Goal: Transaction & Acquisition: Download file/media

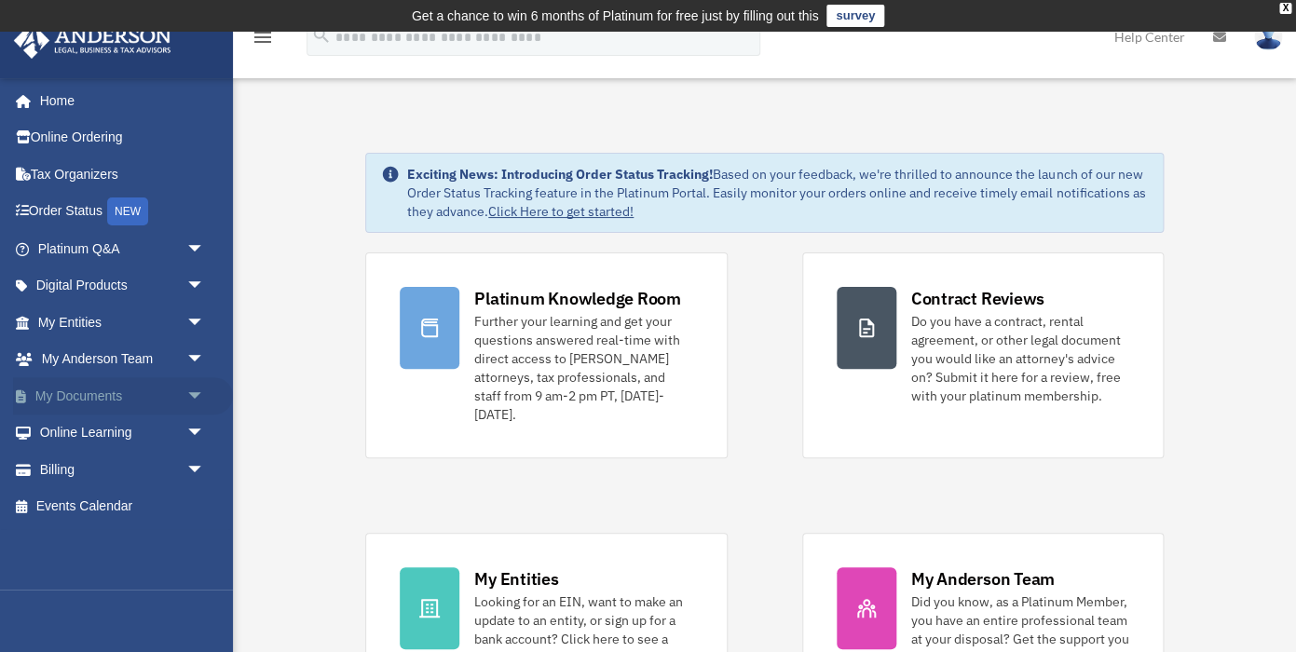
click at [202, 399] on span "arrow_drop_down" at bounding box center [204, 396] width 37 height 38
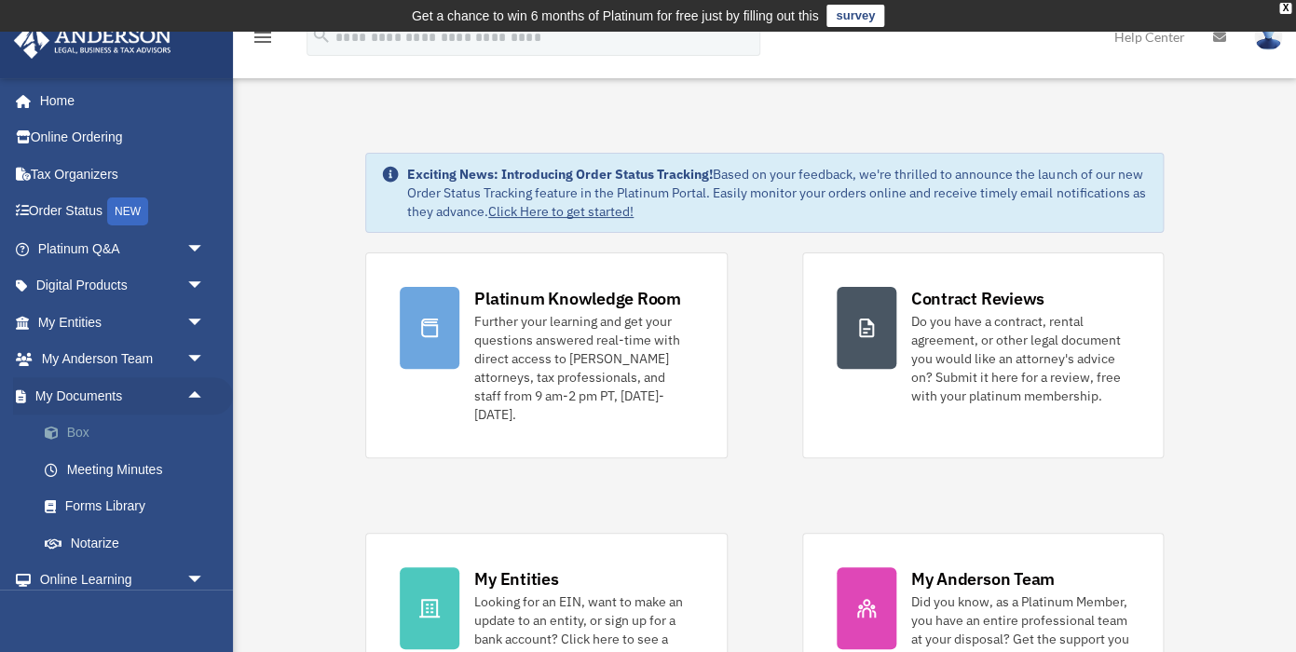
click at [80, 431] on link "Box" at bounding box center [129, 433] width 207 height 37
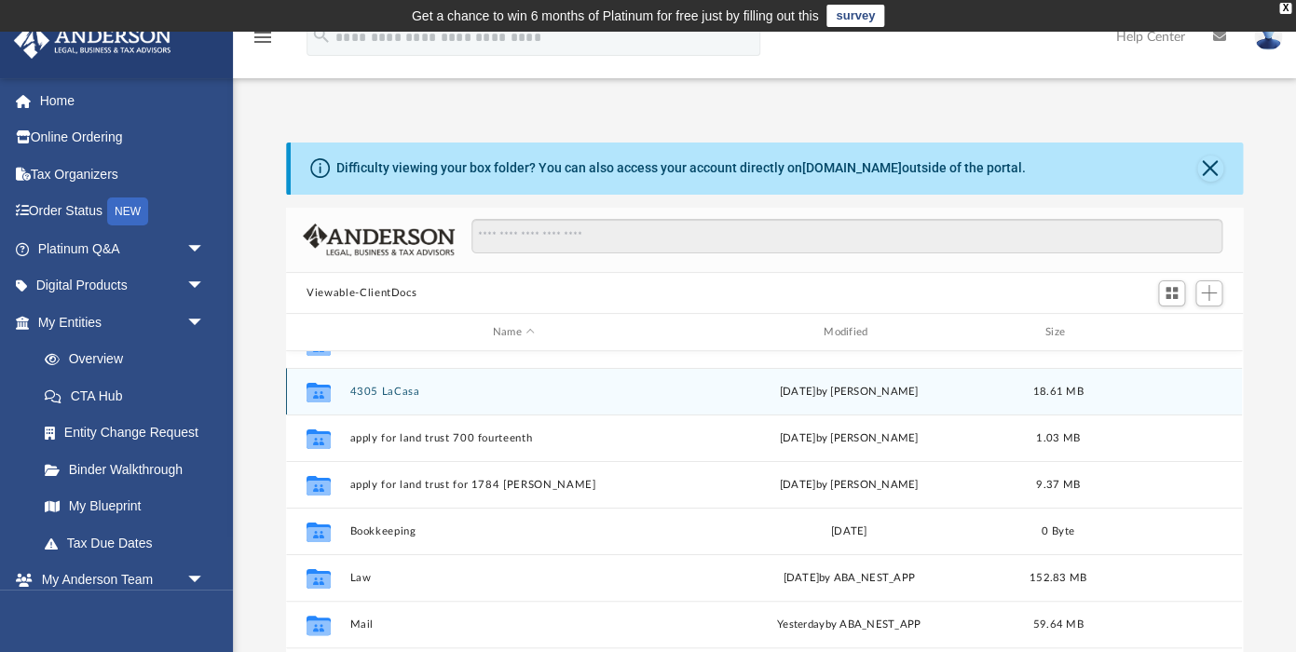
scroll to position [79, 0]
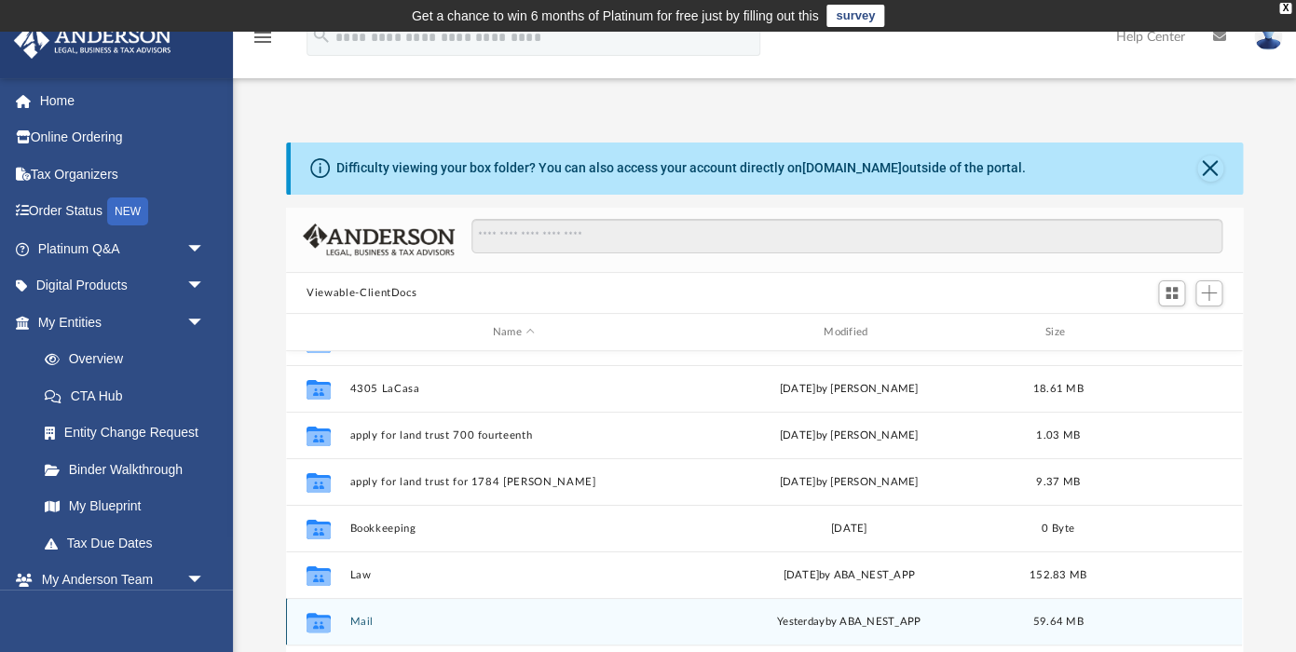
click at [367, 621] on button "Mail" at bounding box center [513, 622] width 327 height 12
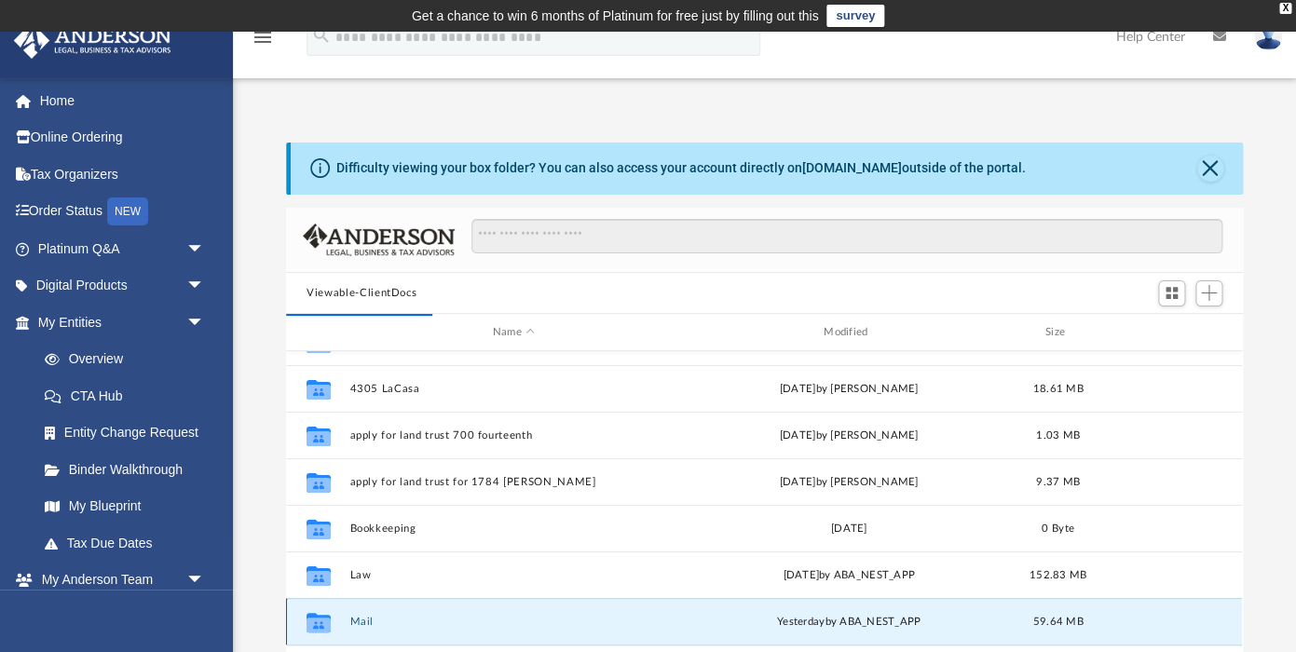
click at [367, 621] on button "Mail" at bounding box center [513, 622] width 327 height 12
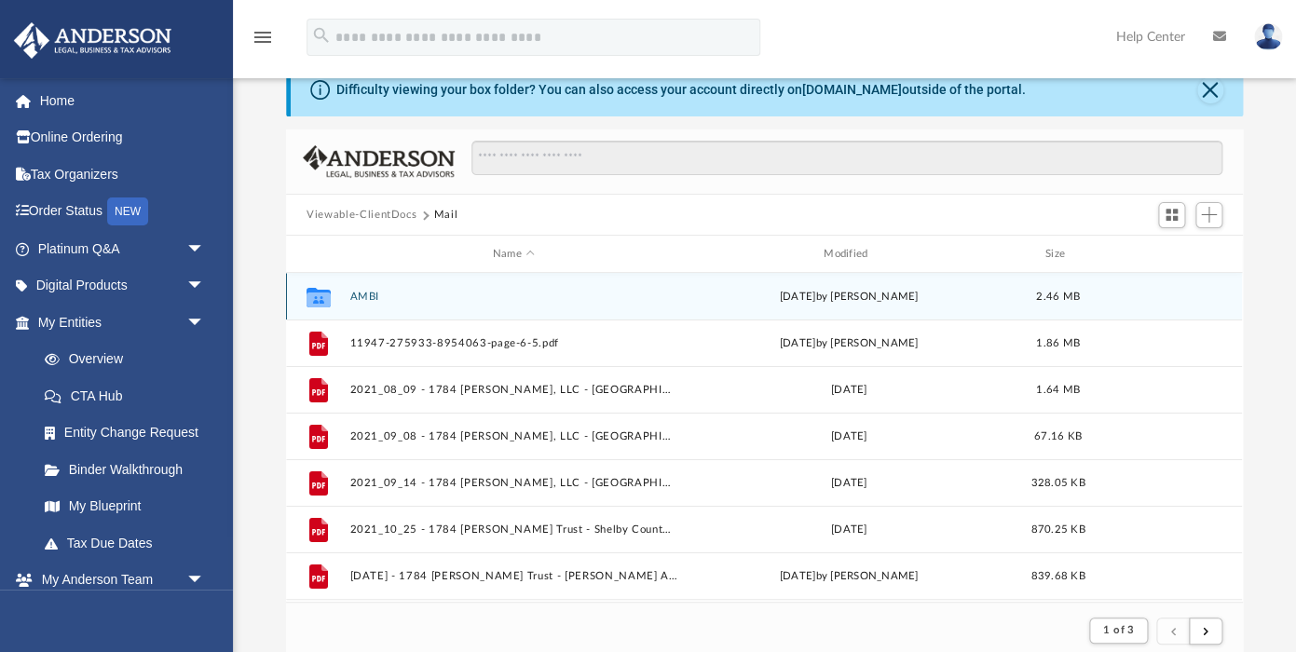
scroll to position [83, 0]
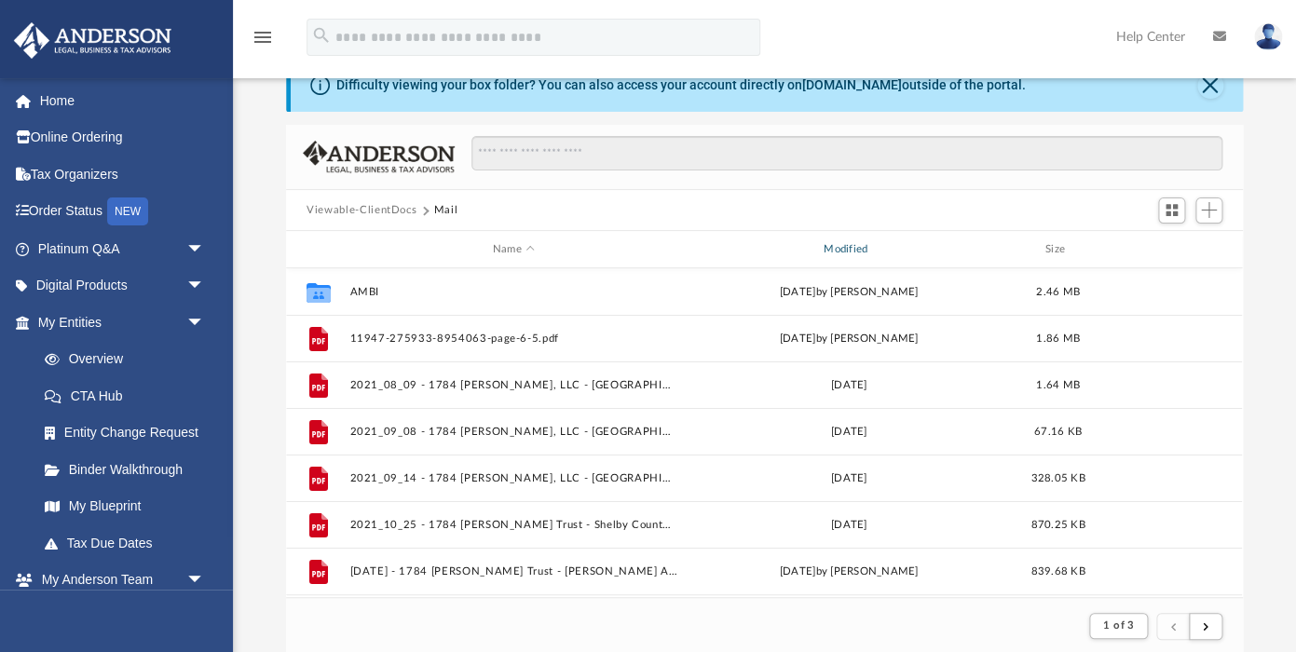
click at [847, 251] on div "Modified" at bounding box center [849, 249] width 328 height 17
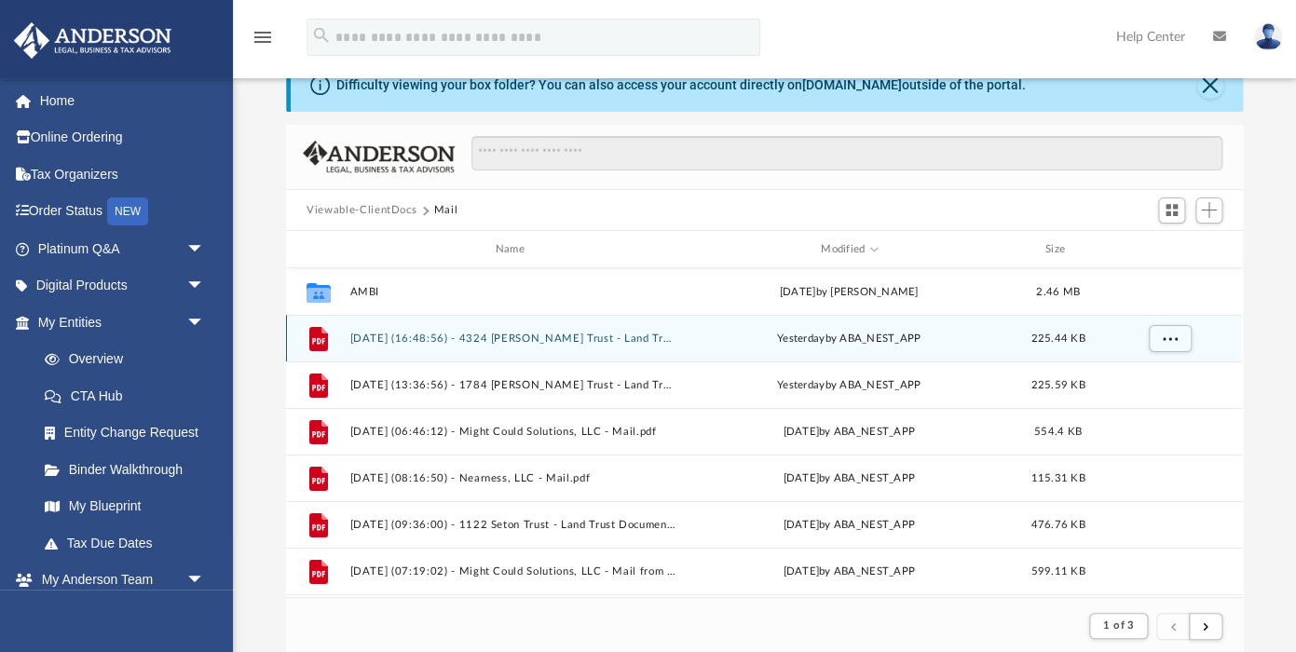
click at [325, 339] on icon "grid" at bounding box center [318, 339] width 19 height 24
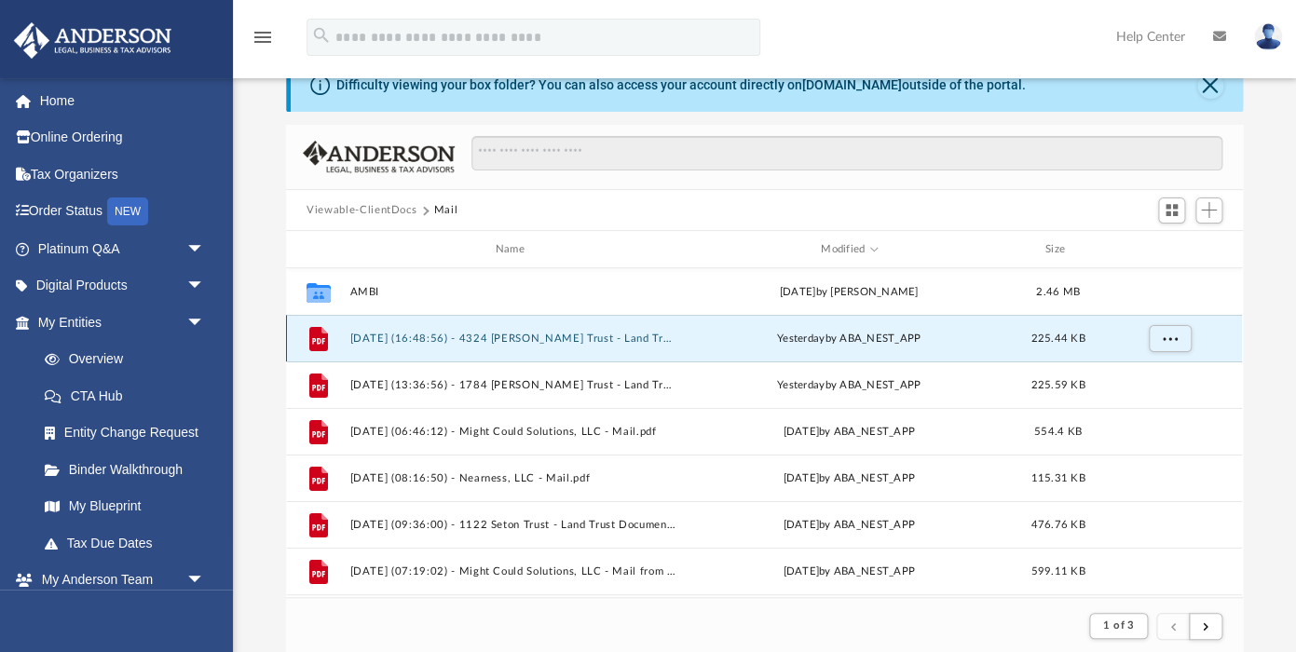
click at [325, 339] on icon "grid" at bounding box center [318, 339] width 19 height 24
click at [1170, 336] on span "More options" at bounding box center [1170, 339] width 15 height 10
click at [1151, 404] on li "Download" at bounding box center [1153, 405] width 54 height 20
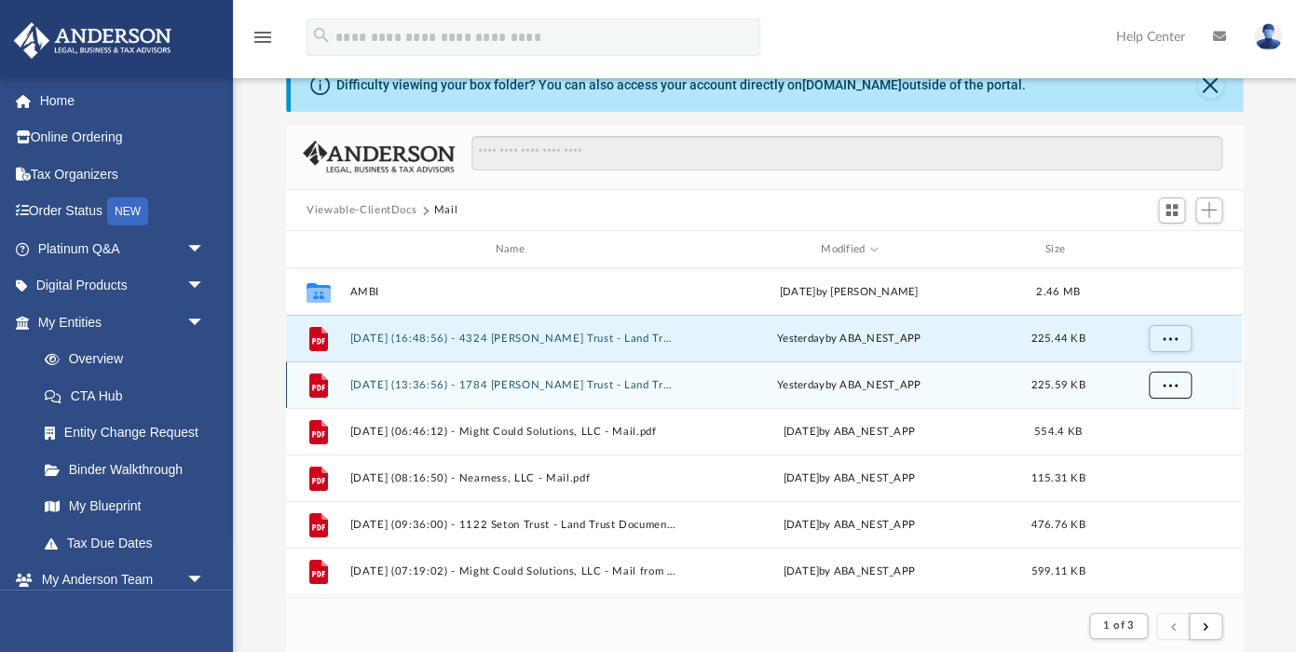
click at [1174, 384] on span "More options" at bounding box center [1170, 385] width 15 height 10
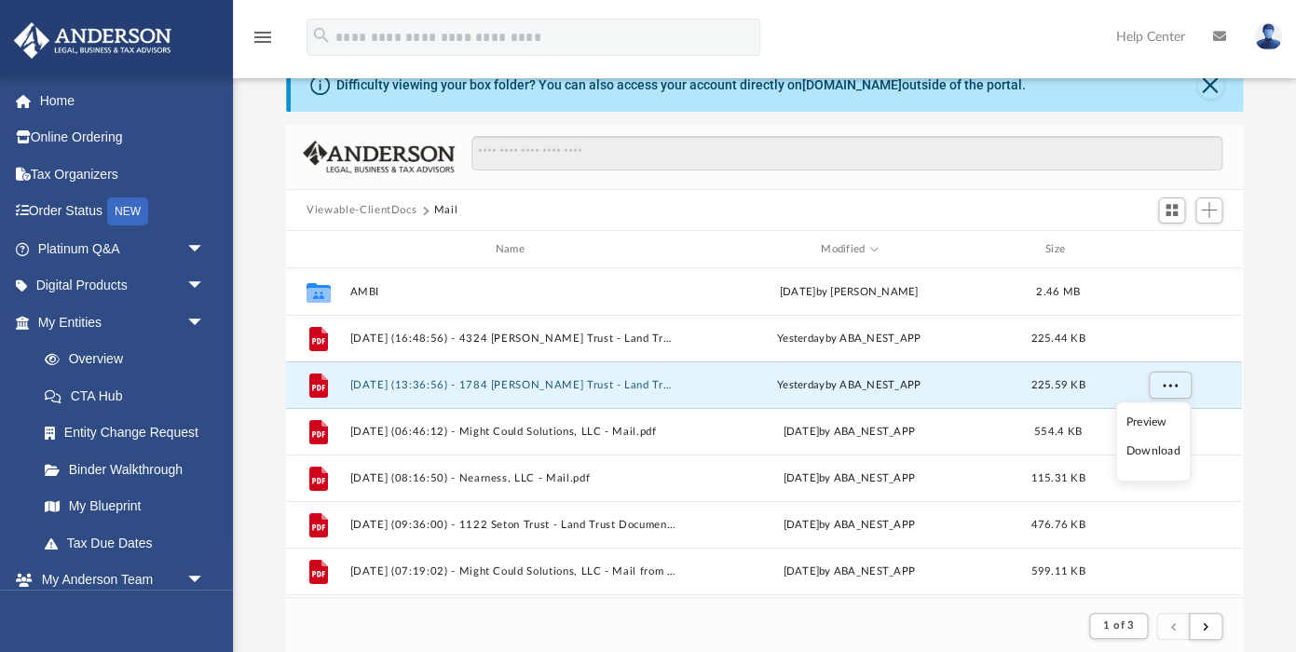
click at [1164, 457] on li "Download" at bounding box center [1153, 452] width 54 height 20
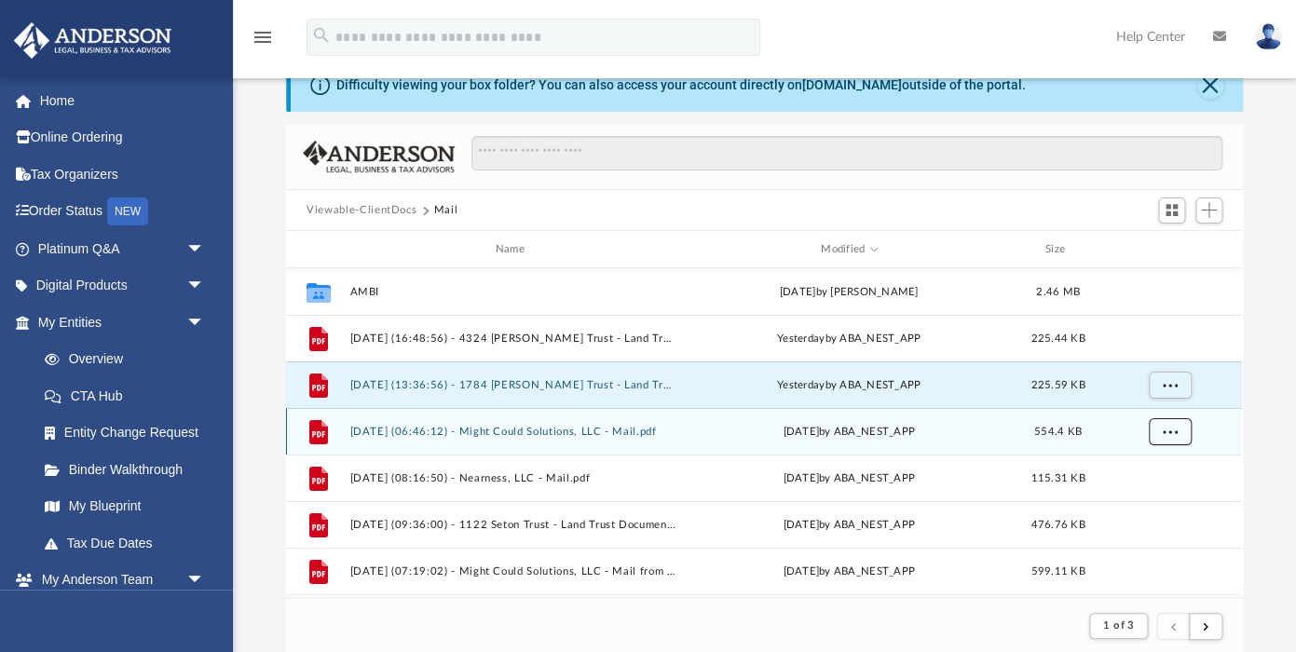
click at [1167, 431] on span "More options" at bounding box center [1170, 432] width 15 height 10
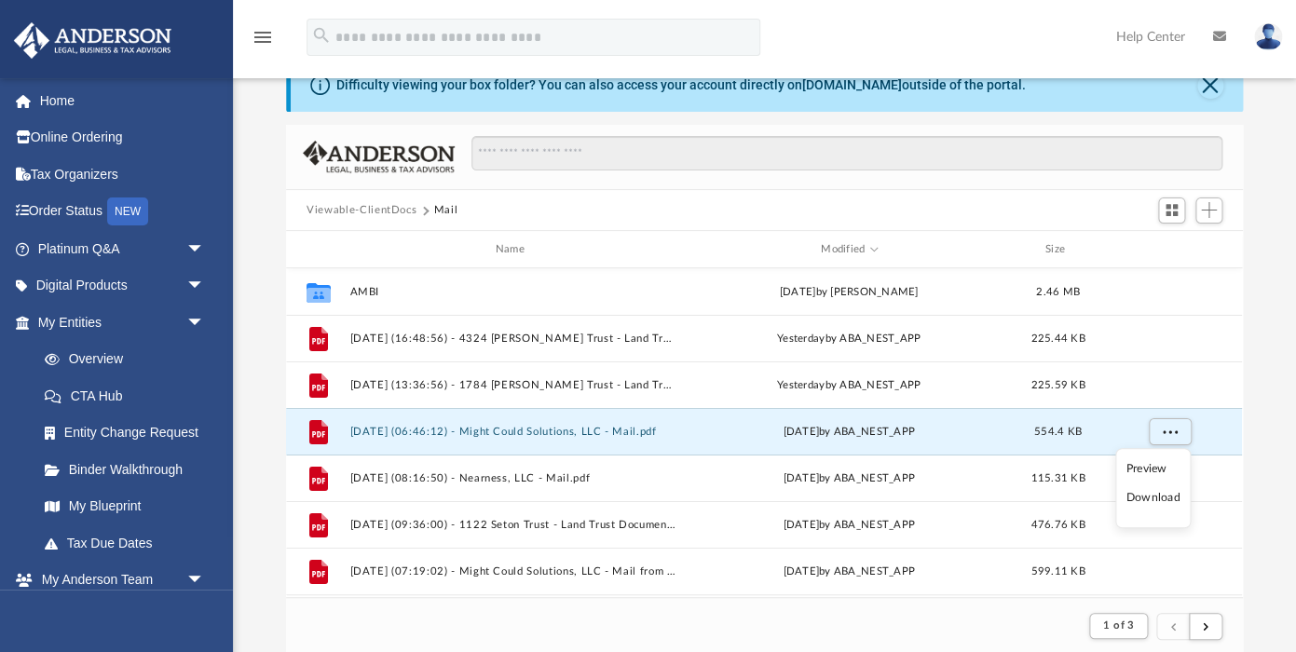
click at [1161, 495] on li "Download" at bounding box center [1153, 498] width 54 height 20
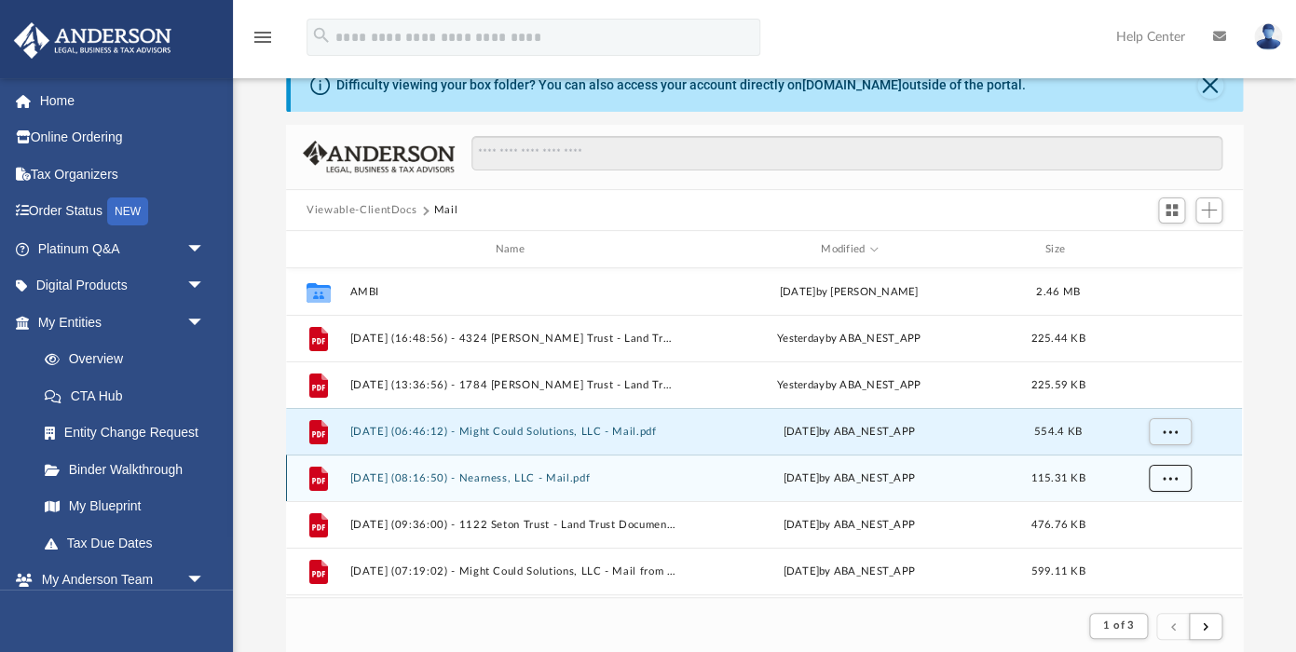
click at [1167, 476] on span "More options" at bounding box center [1170, 478] width 15 height 10
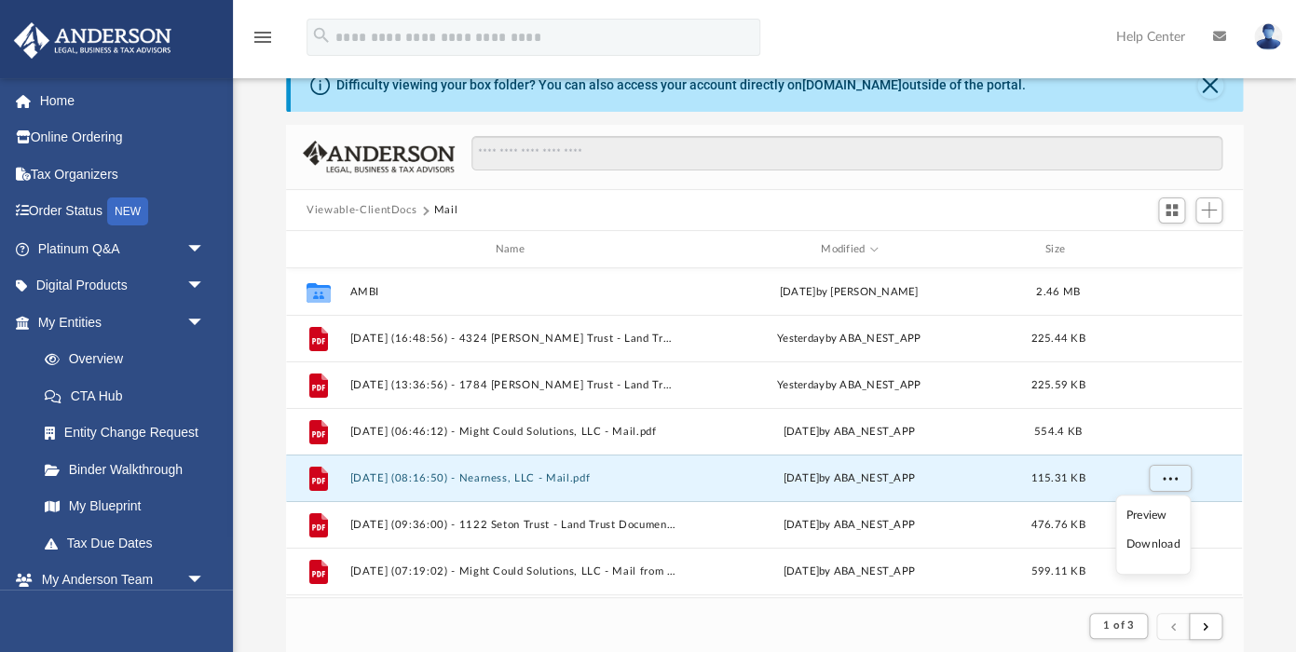
click at [1160, 543] on li "Download" at bounding box center [1153, 545] width 54 height 20
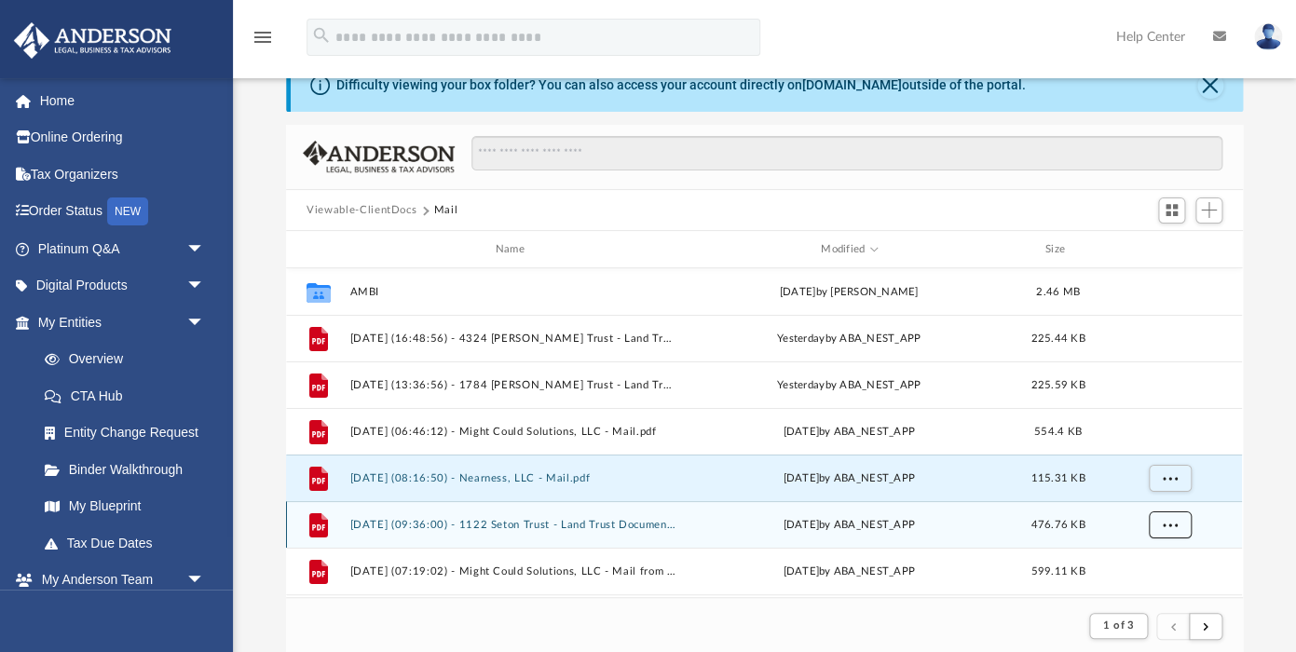
click at [1171, 526] on span "More options" at bounding box center [1170, 525] width 15 height 10
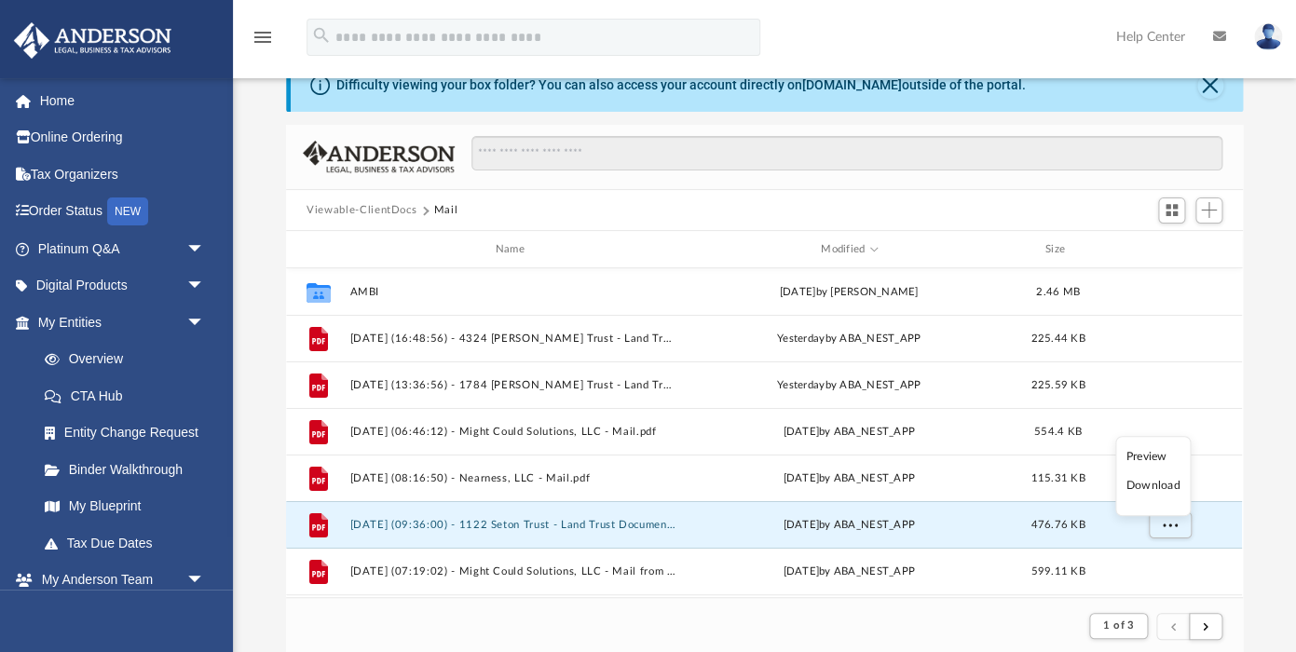
click at [1150, 486] on li "Download" at bounding box center [1153, 486] width 54 height 20
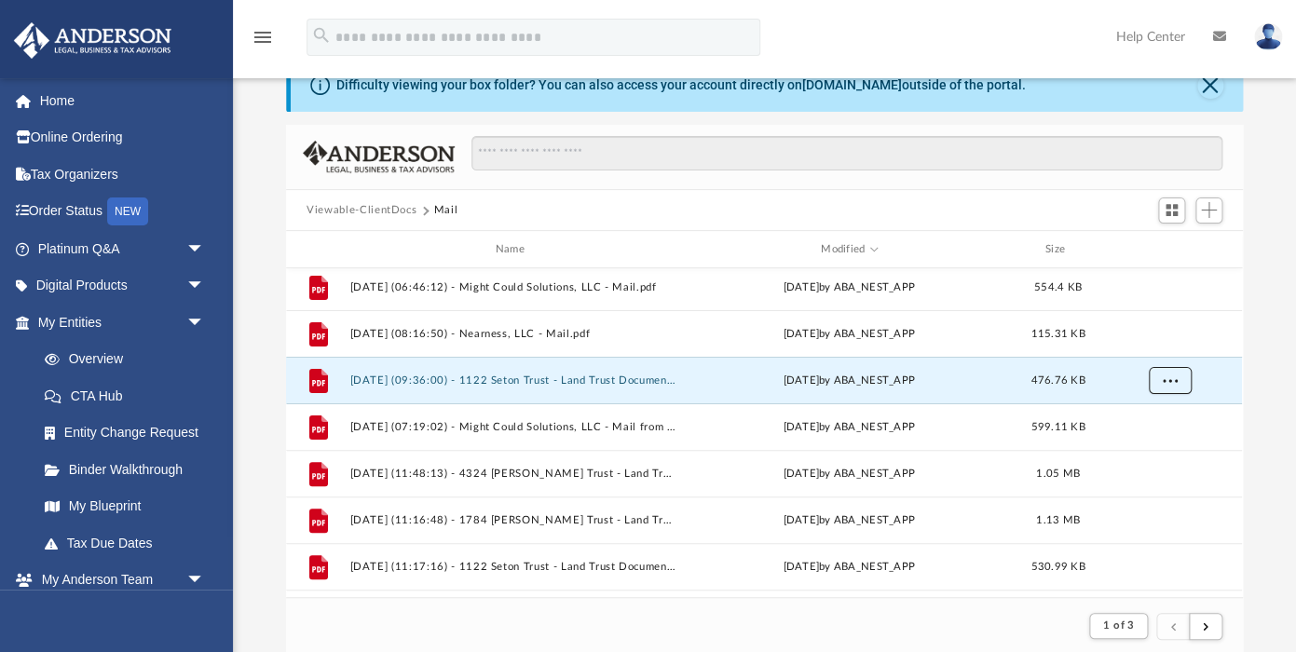
scroll to position [164, 0]
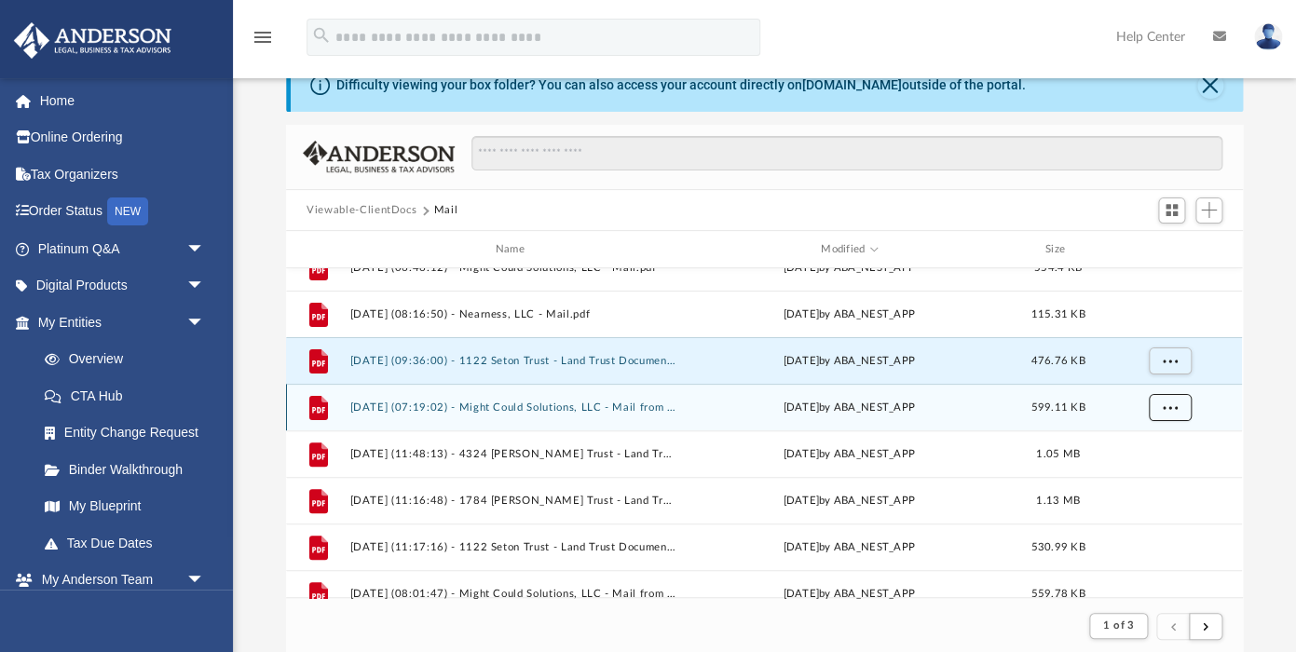
click at [1169, 405] on span "More options" at bounding box center [1170, 408] width 15 height 10
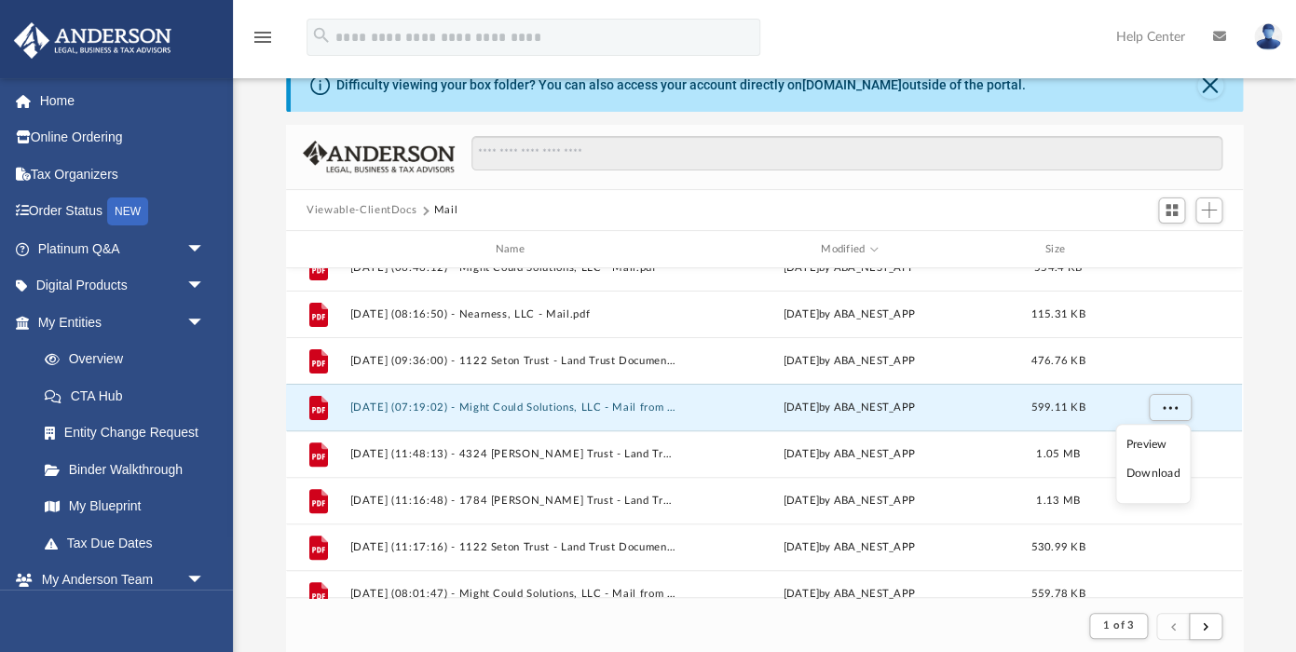
click at [1162, 476] on li "Download" at bounding box center [1153, 474] width 54 height 20
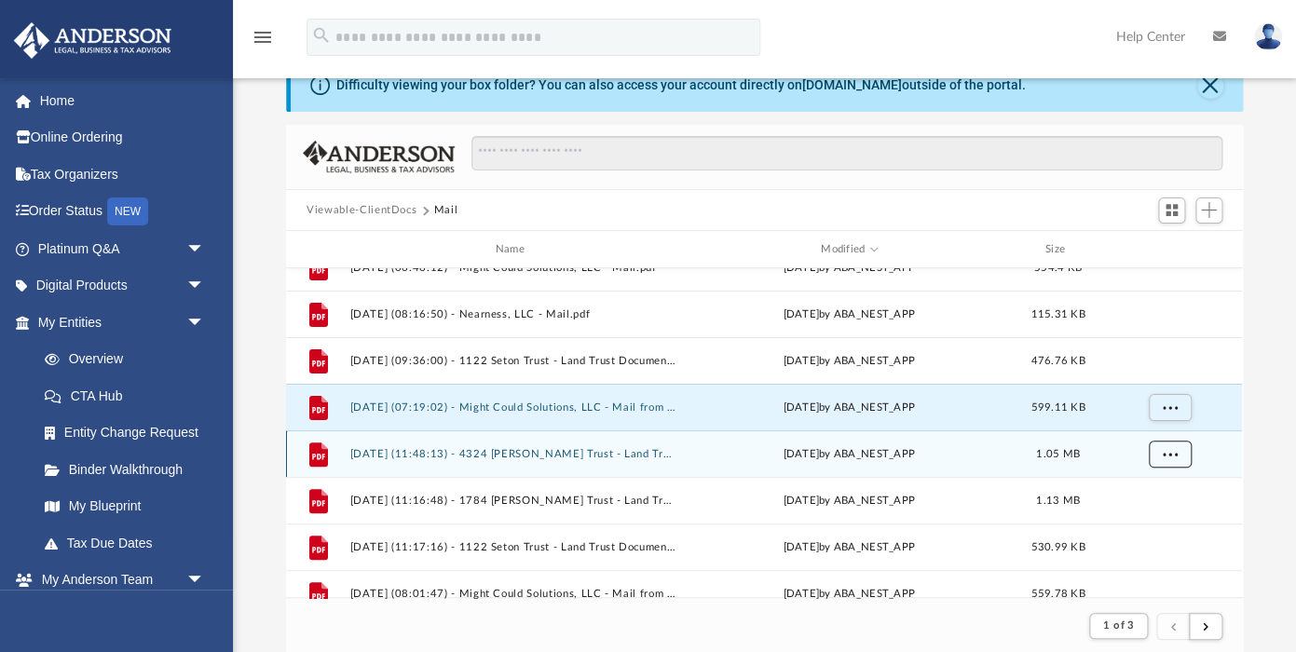
click at [1165, 455] on span "More options" at bounding box center [1170, 454] width 15 height 10
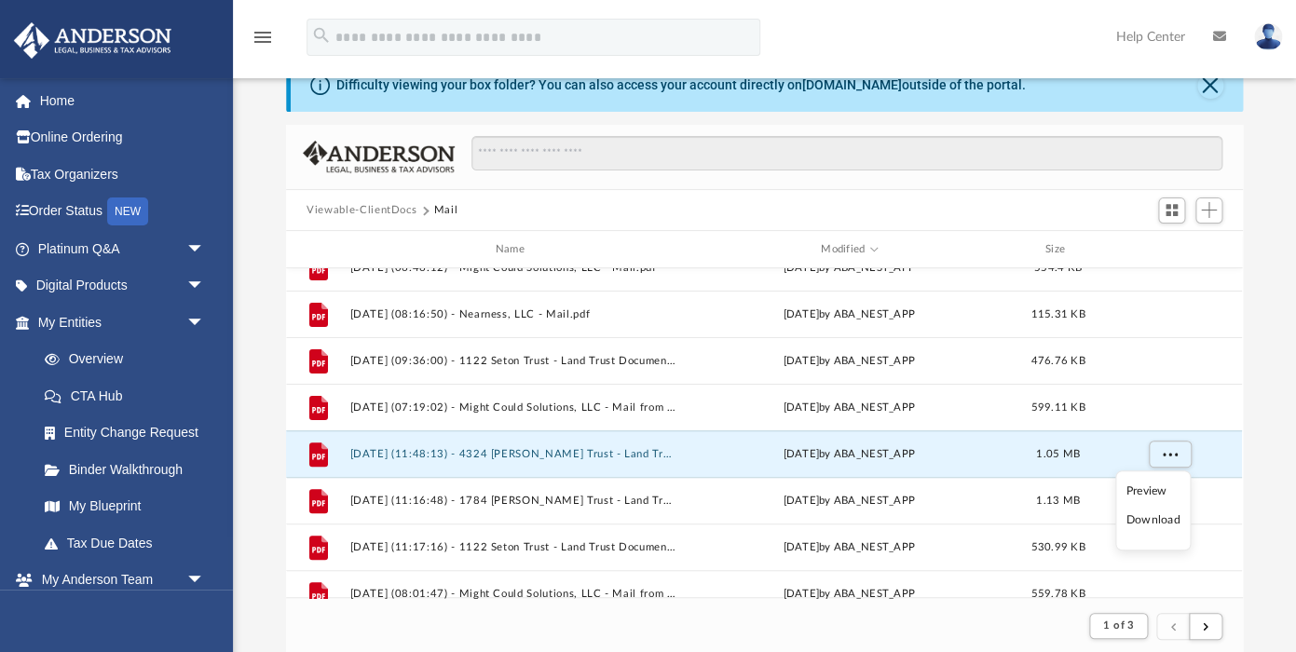
click at [1160, 526] on li "Download" at bounding box center [1153, 521] width 54 height 20
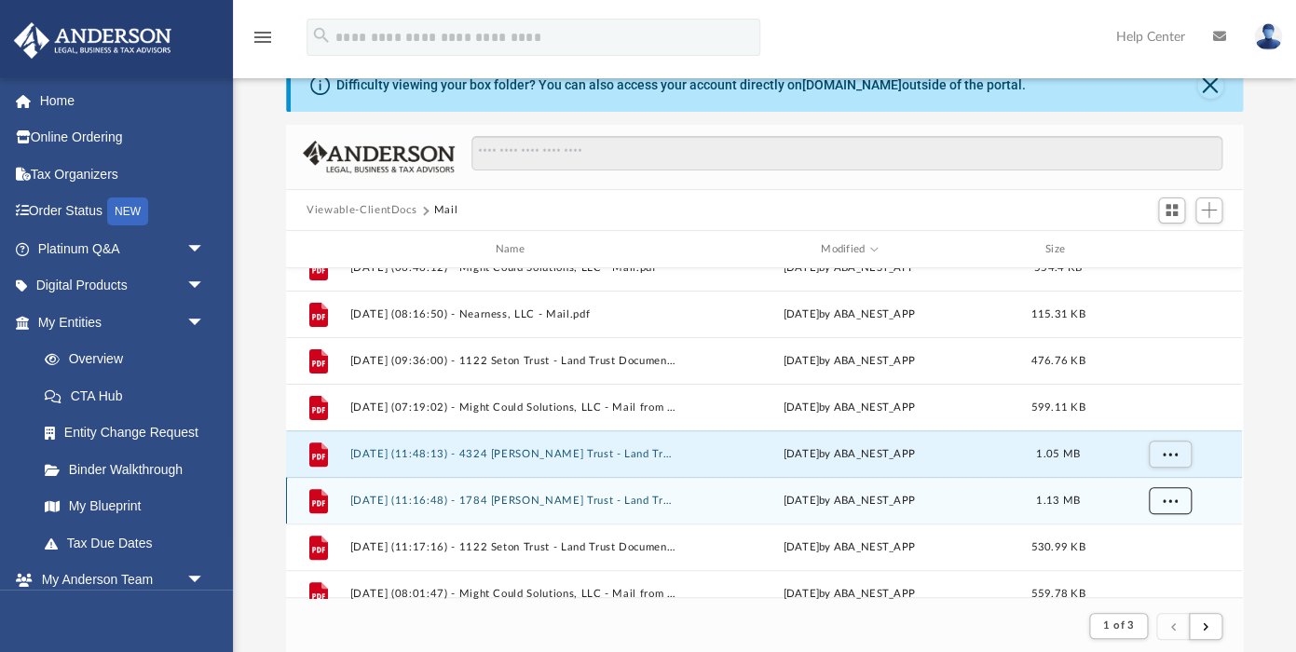
click at [1163, 500] on span "More options" at bounding box center [1170, 501] width 15 height 10
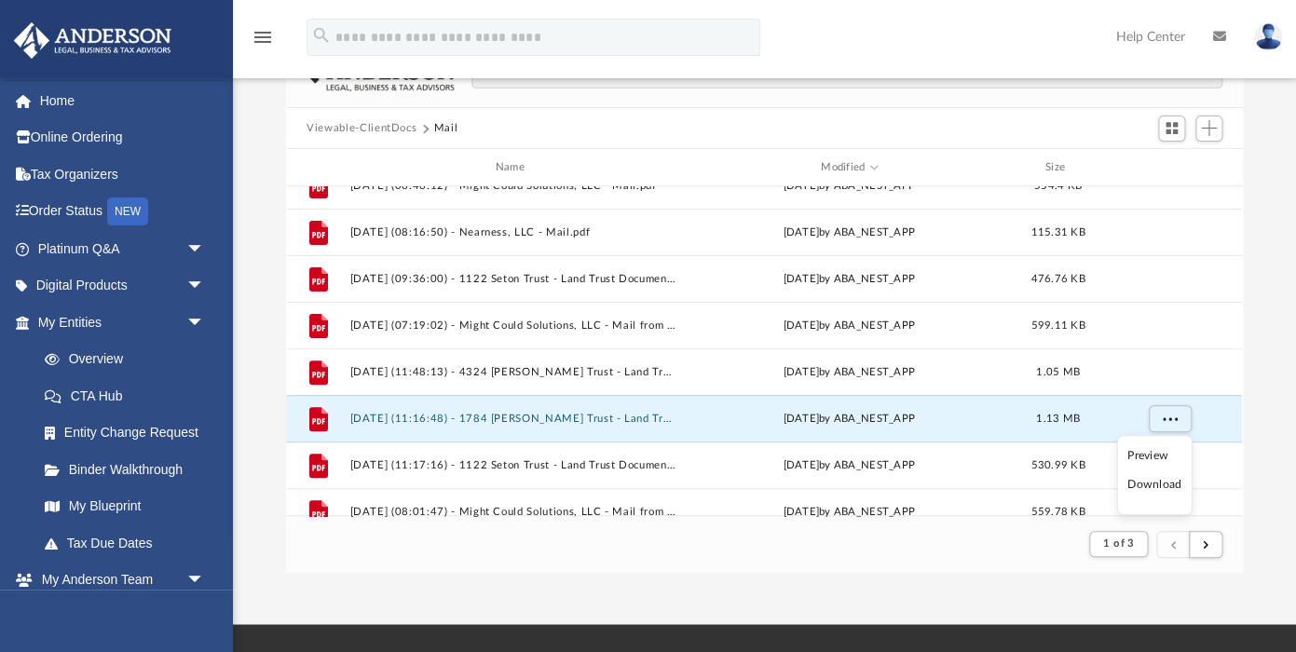
scroll to position [174, 0]
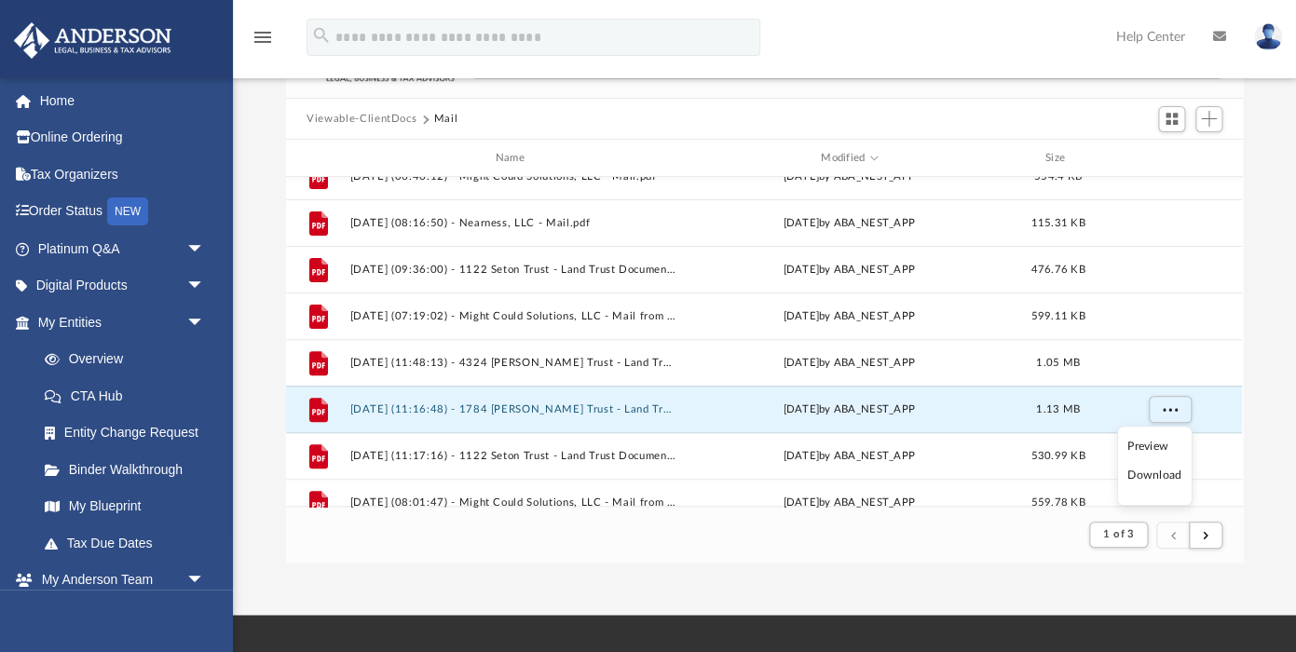
click at [1150, 475] on li "Download" at bounding box center [1155, 476] width 54 height 20
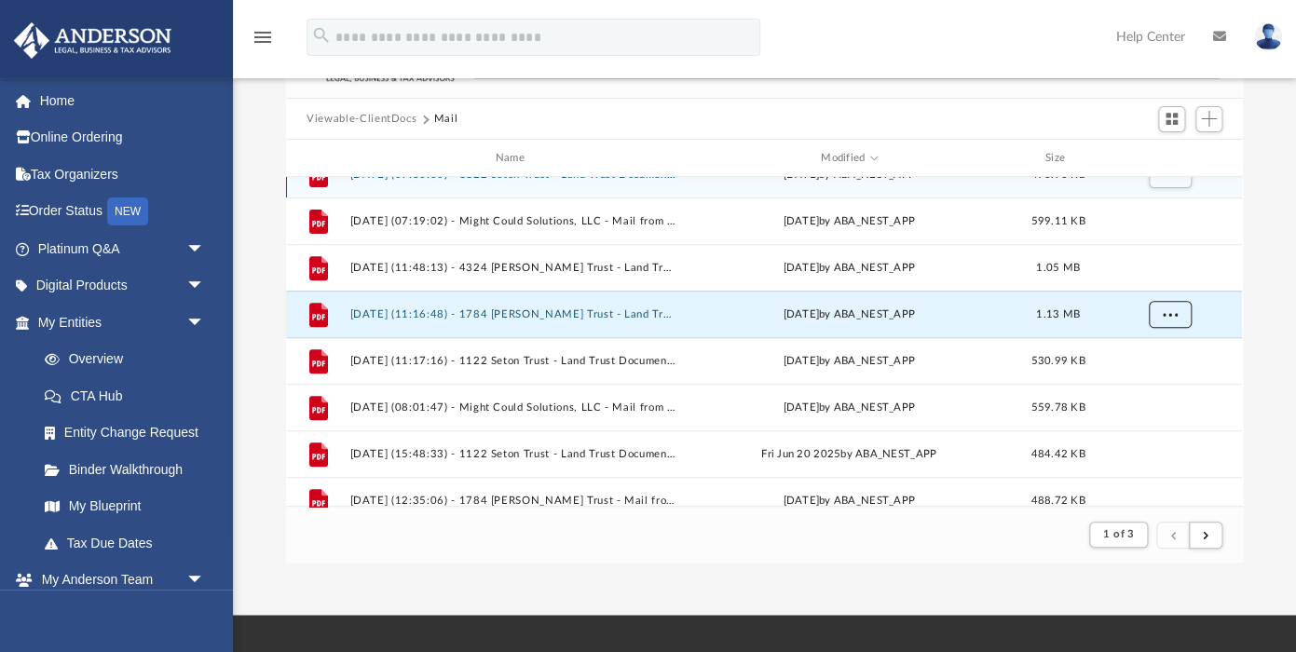
scroll to position [264, 0]
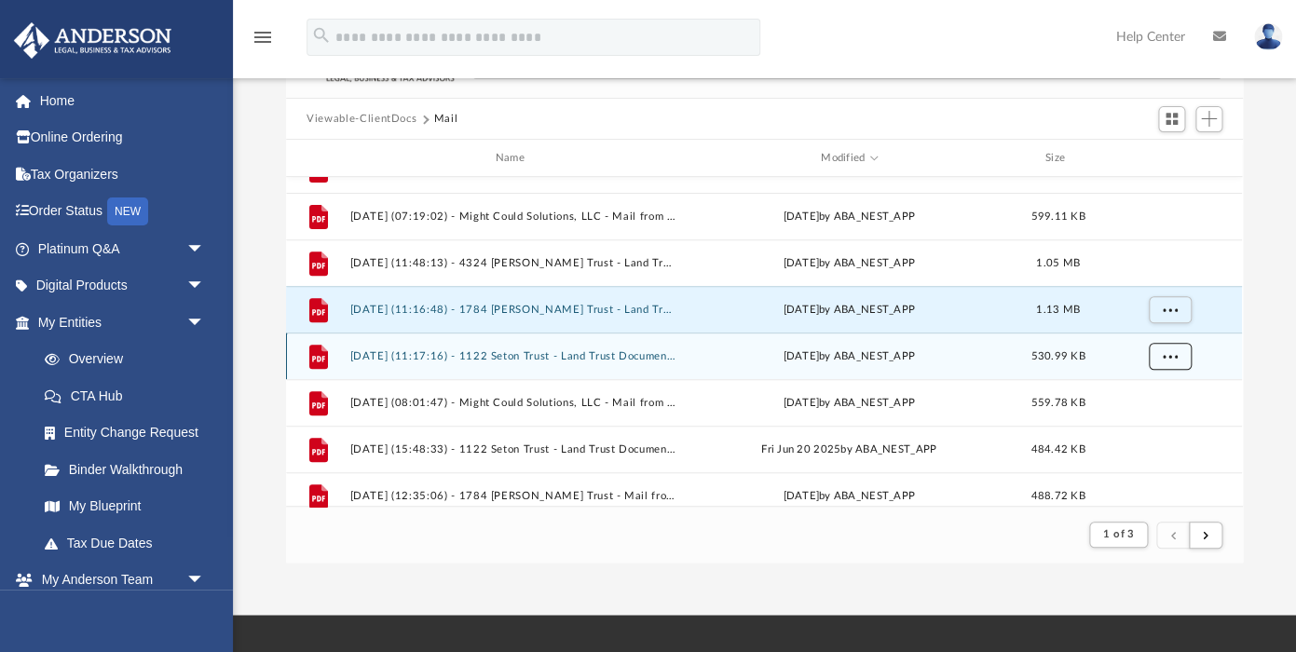
click at [1182, 360] on button "More options" at bounding box center [1170, 357] width 43 height 28
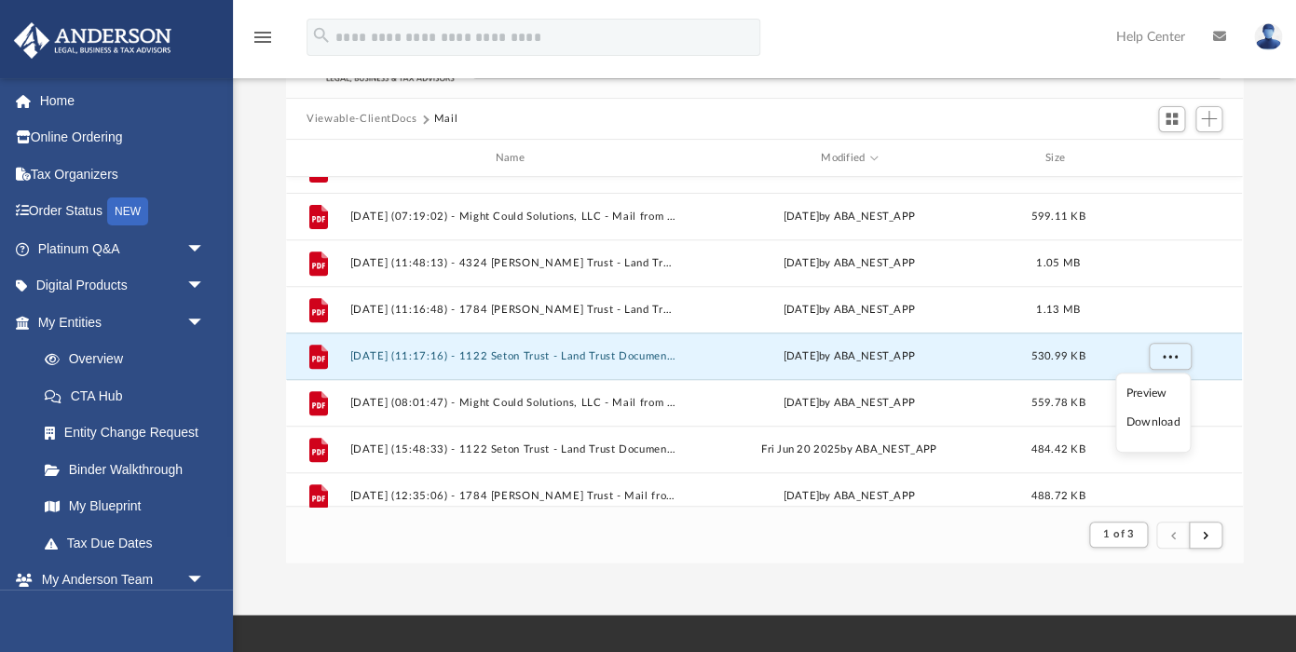
click at [1162, 427] on li "Download" at bounding box center [1153, 423] width 54 height 20
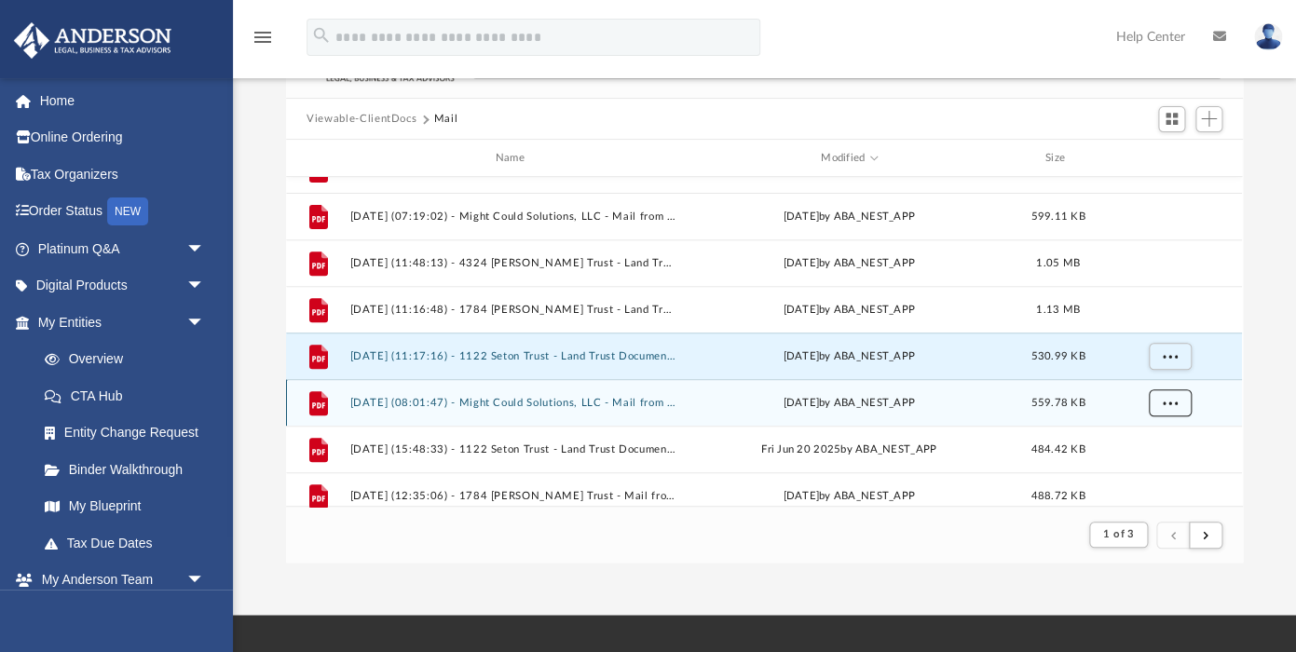
click at [1174, 403] on span "More options" at bounding box center [1170, 403] width 15 height 10
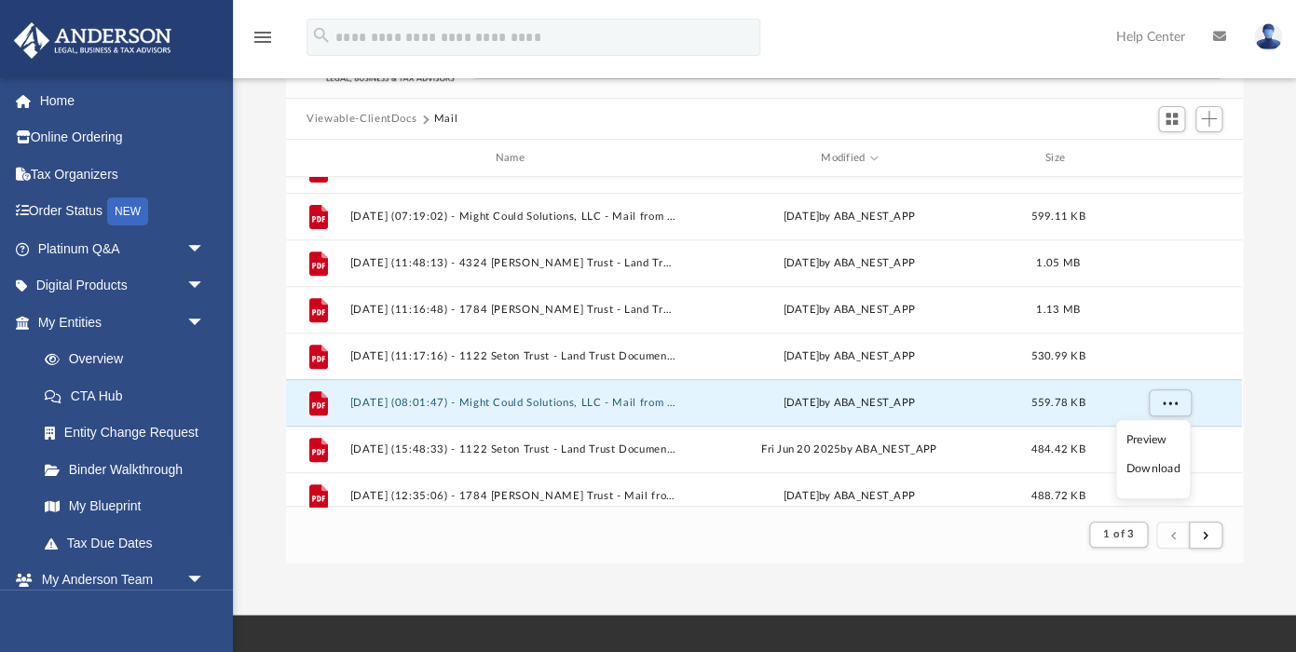
click at [1157, 473] on li "Download" at bounding box center [1153, 469] width 54 height 20
